Goal: Transaction & Acquisition: Purchase product/service

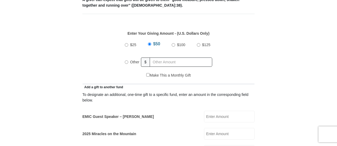
scroll to position [235, 0]
click at [221, 110] on input "EMIC Guest Speaker – [PERSON_NAME]" at bounding box center [229, 116] width 51 height 12
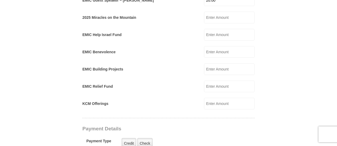
scroll to position [351, 0]
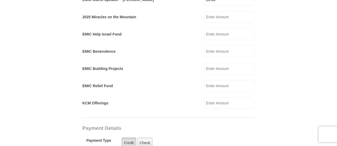
type input "20.00"
click at [130, 137] on label "Credit" at bounding box center [129, 142] width 15 height 11
click at [0, 0] on input "Credit" at bounding box center [0, 0] width 0 height 0
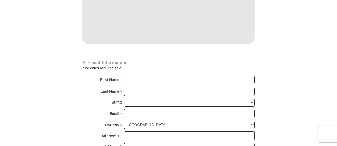
scroll to position [524, 0]
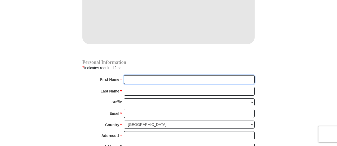
click at [136, 75] on input "First Name *" at bounding box center [189, 79] width 131 height 9
type input "[PERSON_NAME]"
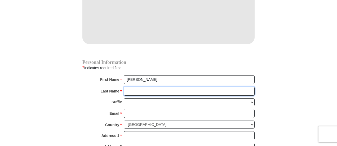
type input "[PERSON_NAME]"
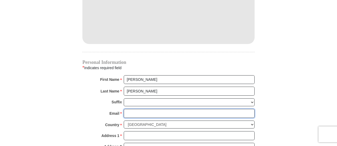
type input "[EMAIL_ADDRESS][DOMAIN_NAME]"
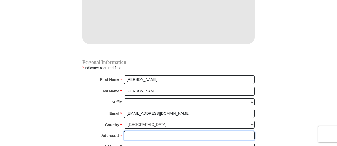
type input "[STREET_ADDRESS]"
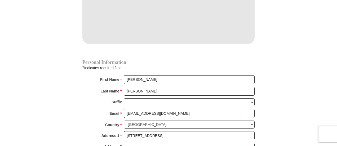
type input "San Antonio"
select select "[GEOGRAPHIC_DATA]"
type input "78251"
type input "2107222259"
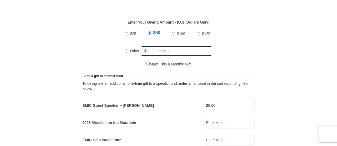
scroll to position [245, 0]
click at [125, 50] on input "Other" at bounding box center [126, 51] width 3 height 3
radio input "true"
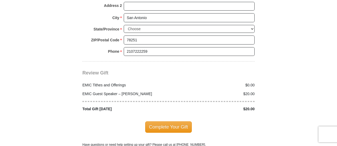
scroll to position [665, 0]
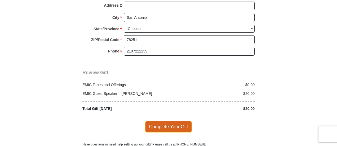
click at [167, 121] on span "Complete Your Gift" at bounding box center [168, 126] width 47 height 11
